Goal: Check status: Check status

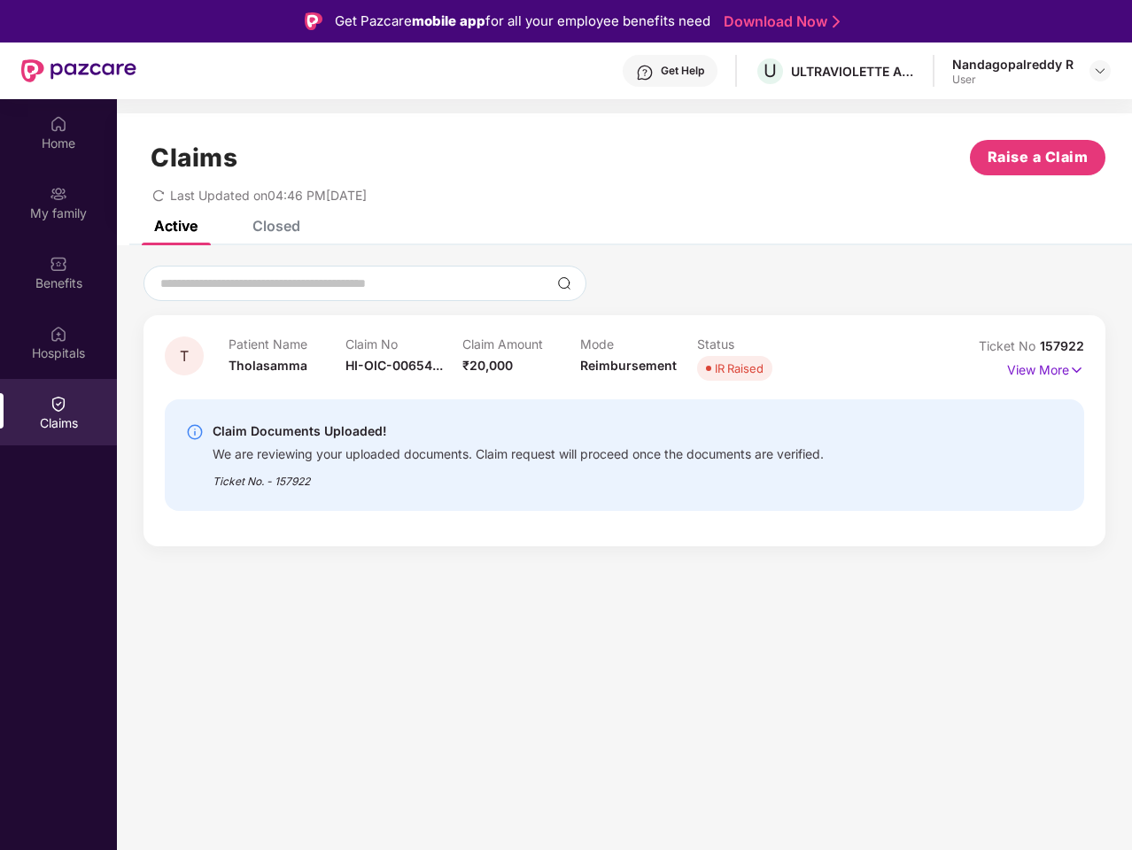
click at [566, 425] on div "Claim Documents Uploaded!" at bounding box center [518, 431] width 611 height 21
click at [670, 71] on div "Get Help" at bounding box center [682, 71] width 43 height 14
click at [1100, 71] on img at bounding box center [1100, 71] width 14 height 14
click at [58, 132] on img at bounding box center [59, 124] width 18 height 18
